Goal: Task Accomplishment & Management: Use online tool/utility

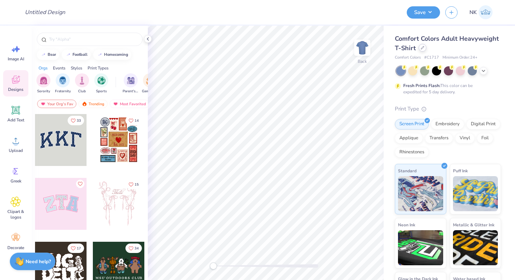
click at [421, 50] on div at bounding box center [423, 48] width 8 height 8
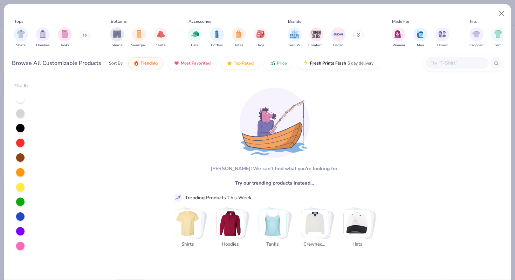
click at [438, 66] on input "text" at bounding box center [457, 63] width 54 height 8
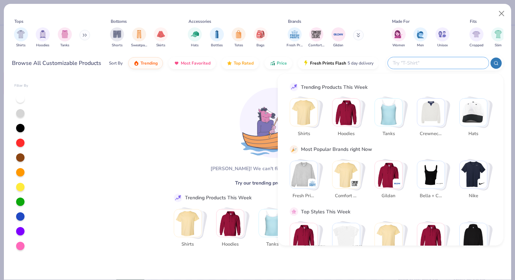
paste input "BG420"
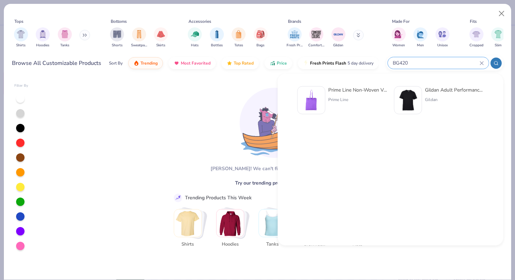
type input "BG420"
click at [358, 89] on div "Prime Line Non-Woven Value Tote" at bounding box center [357, 89] width 59 height 7
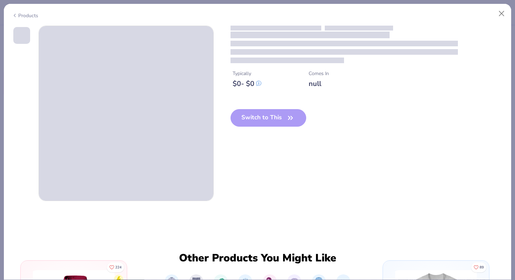
type textarea "x"
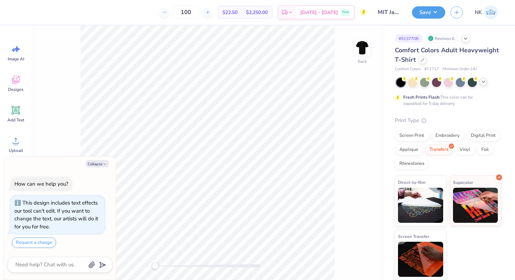
click at [484, 82] on icon at bounding box center [484, 82] width 6 height 6
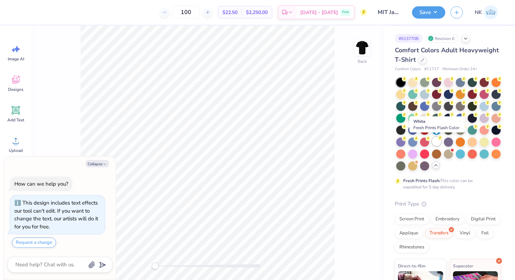
click at [436, 142] on div at bounding box center [436, 141] width 9 height 9
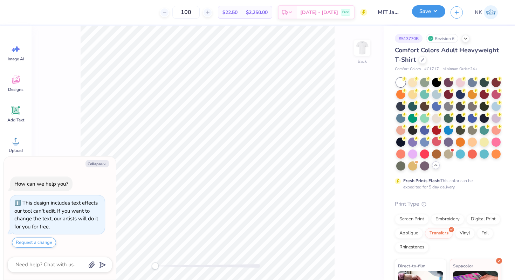
click at [437, 14] on button "Save" at bounding box center [428, 11] width 33 height 12
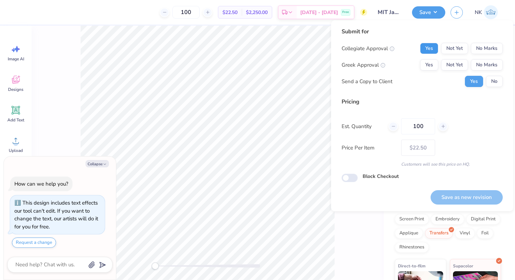
click at [425, 53] on button "Yes" at bounding box center [429, 48] width 18 height 11
click at [481, 67] on button "No Marks" at bounding box center [487, 64] width 32 height 11
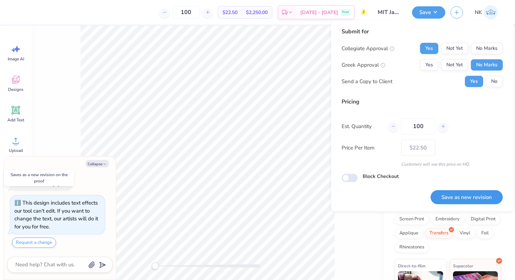
click at [458, 202] on button "Save as new revision" at bounding box center [467, 197] width 72 height 14
type textarea "x"
type input "– –"
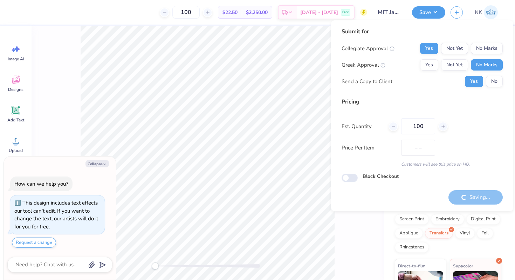
type textarea "x"
type input "$22.50"
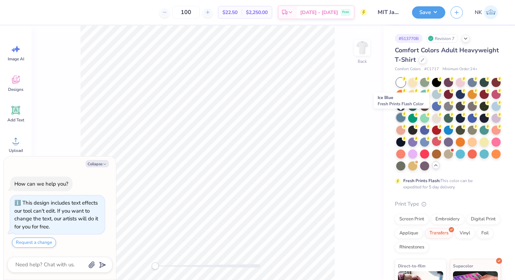
click at [402, 118] on div at bounding box center [400, 117] width 9 height 9
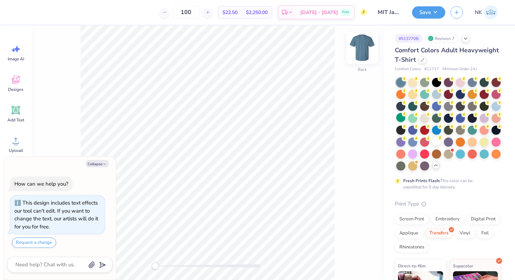
click at [360, 48] on img at bounding box center [362, 48] width 28 height 28
click at [435, 15] on button "Save" at bounding box center [428, 11] width 33 height 12
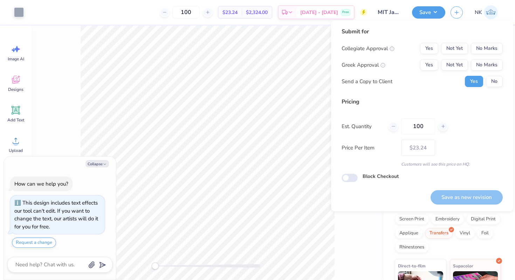
click at [433, 42] on div "Submit for Collegiate Approval Yes Not Yet No Marks Greek Approval Yes Not Yet …" at bounding box center [422, 59] width 161 height 65
click at [431, 49] on button "Yes" at bounding box center [429, 48] width 18 height 11
click at [488, 63] on button "No Marks" at bounding box center [487, 64] width 32 height 11
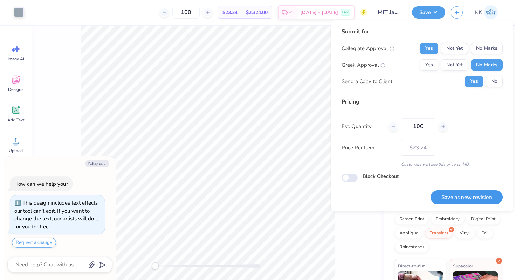
click at [457, 191] on button "Save as new revision" at bounding box center [467, 197] width 72 height 14
type textarea "x"
type input "– –"
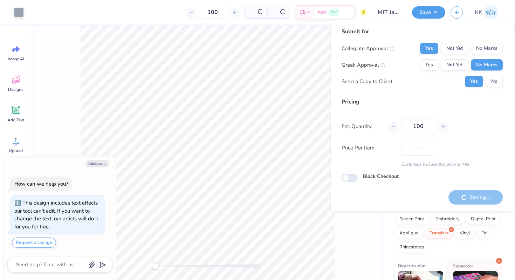
type textarea "x"
type input "$23.24"
type textarea "x"
